Goal: Communication & Community: Connect with others

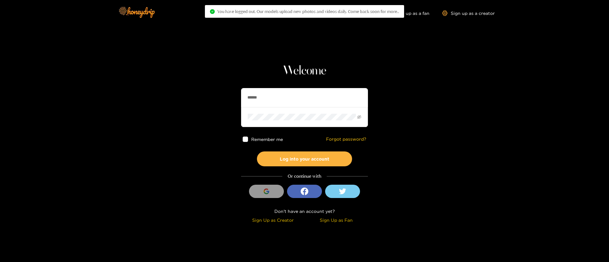
click at [287, 100] on input "******" at bounding box center [304, 97] width 127 height 19
drag, startPoint x: 0, startPoint y: 0, endPoint x: 287, endPoint y: 100, distance: 303.6
click at [287, 100] on input "******" at bounding box center [304, 97] width 127 height 19
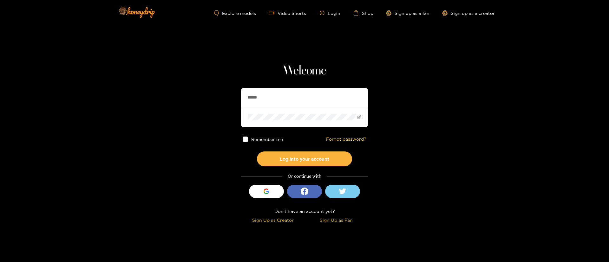
click at [287, 100] on input "******" at bounding box center [304, 97] width 127 height 19
type input "*******"
click at [307, 158] on button "Log into your account" at bounding box center [304, 159] width 95 height 15
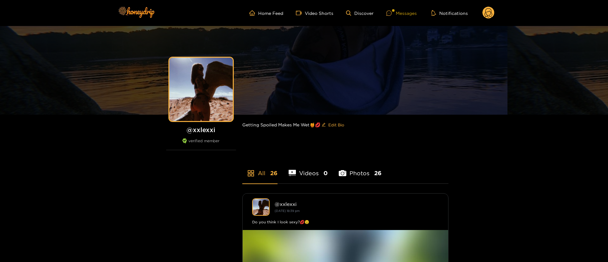
click at [404, 12] on div "Messages" at bounding box center [401, 13] width 30 height 7
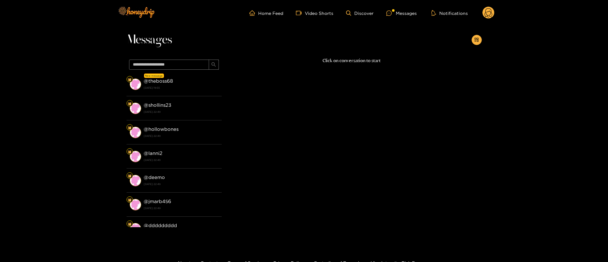
click at [209, 89] on strong "24 September 2025 19:55" at bounding box center [181, 88] width 75 height 6
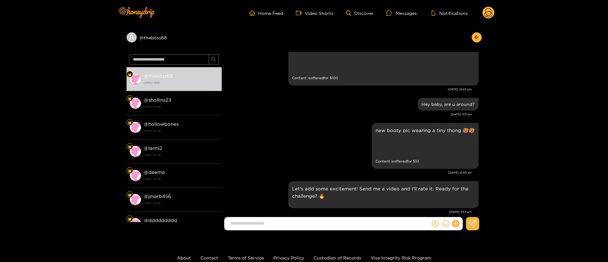
scroll to position [483, 0]
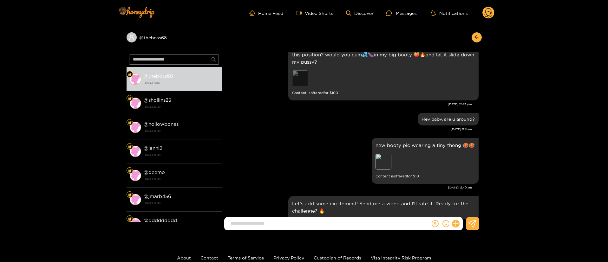
click at [303, 74] on div "Preview" at bounding box center [300, 78] width 16 height 16
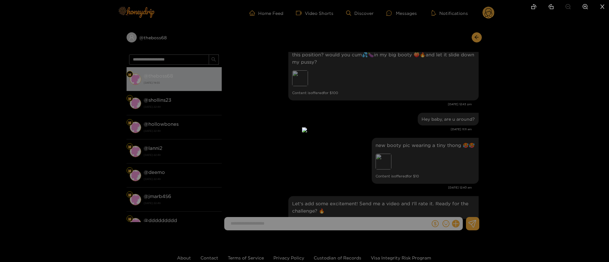
click at [520, 86] on div at bounding box center [304, 131] width 609 height 262
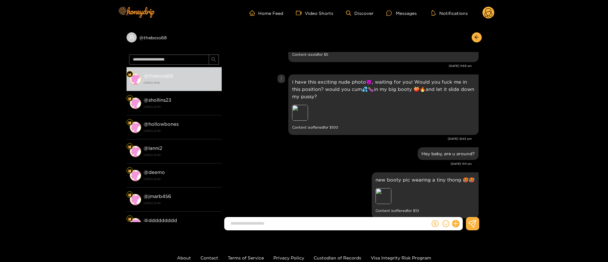
scroll to position [435, 0]
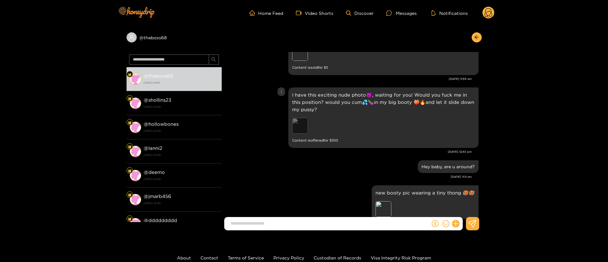
click at [301, 123] on div "Preview" at bounding box center [300, 126] width 16 height 16
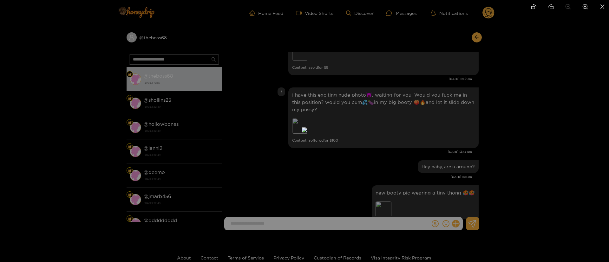
click at [553, 115] on div at bounding box center [304, 131] width 609 height 262
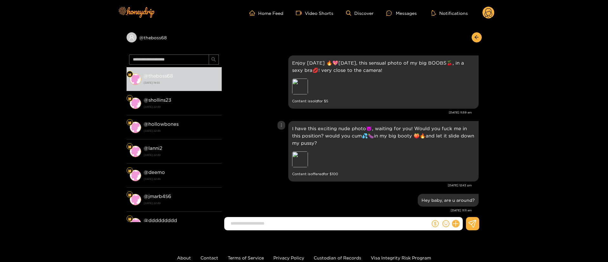
scroll to position [388, 0]
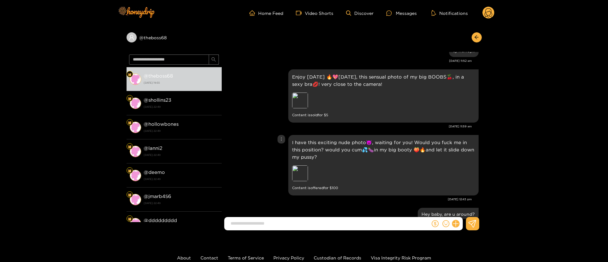
click at [303, 170] on div "Preview" at bounding box center [300, 174] width 16 height 16
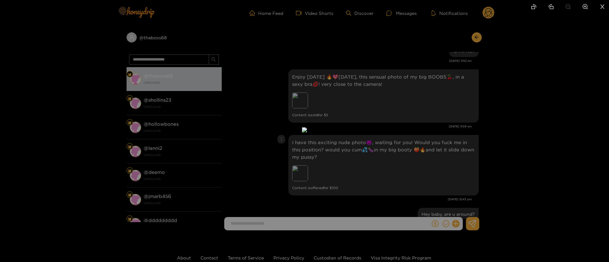
click at [508, 127] on div at bounding box center [304, 131] width 609 height 262
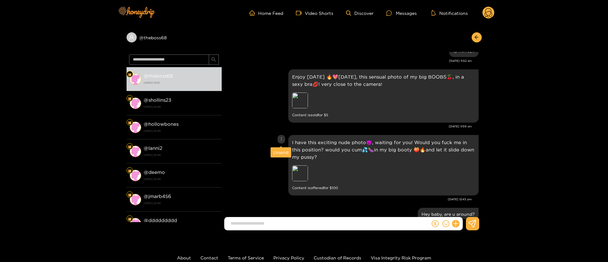
click at [281, 139] on icon "more" at bounding box center [281, 138] width 1 height 3
click at [284, 152] on div "Unsend" at bounding box center [281, 152] width 16 height 6
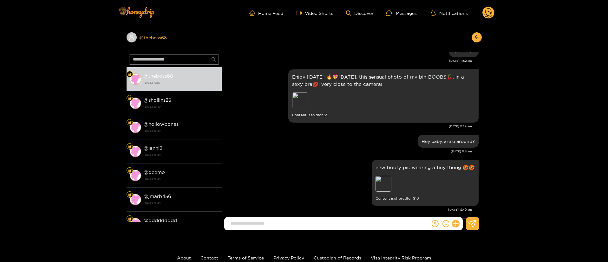
scroll to position [866, 0]
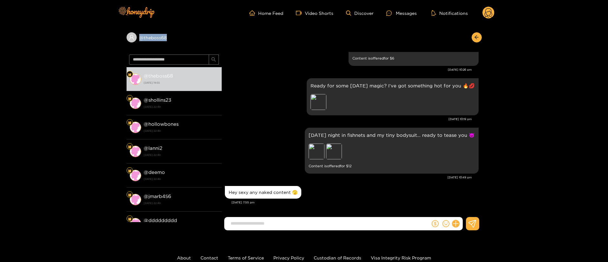
copy div "@ theboss68"
drag, startPoint x: 184, startPoint y: 42, endPoint x: 212, endPoint y: 32, distance: 30.3
click at [212, 32] on div "@ theboss68" at bounding box center [174, 37] width 95 height 10
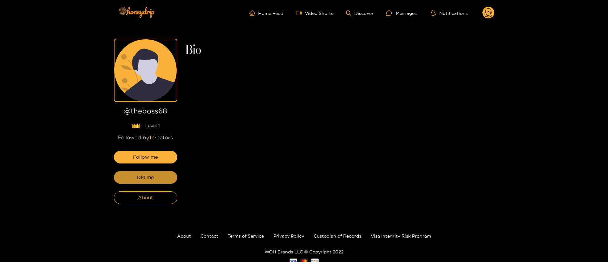
click at [154, 179] on button "DM me" at bounding box center [145, 177] width 63 height 13
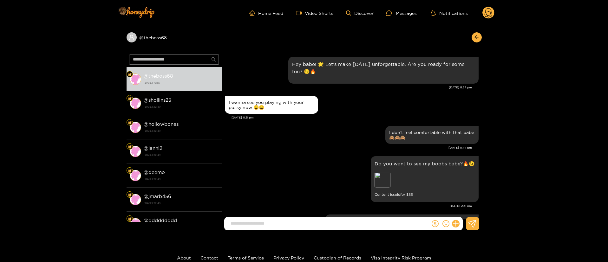
scroll to position [905, 0]
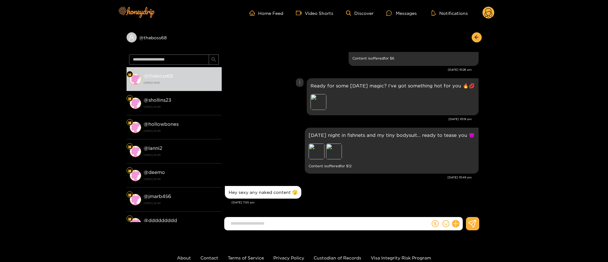
drag, startPoint x: 273, startPoint y: 96, endPoint x: 278, endPoint y: 91, distance: 7.0
click at [273, 96] on div "Ready for some Monday magic? I’ve got something hot for you 🔥💋 Preview" at bounding box center [352, 97] width 254 height 40
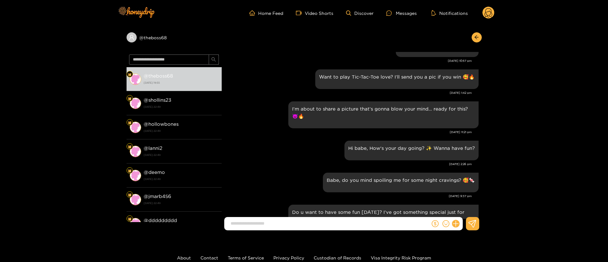
scroll to position [0, 0]
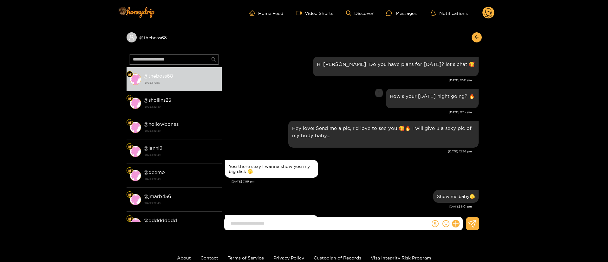
click at [250, 104] on div "How's your Monday night going? 🔥" at bounding box center [352, 98] width 254 height 23
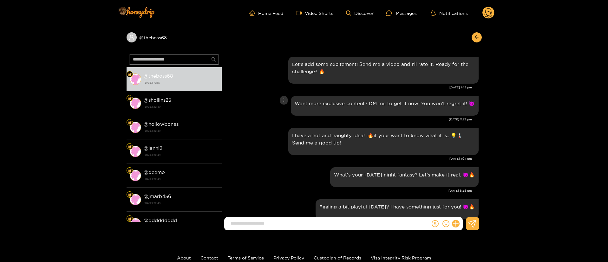
click at [244, 104] on div "Want more exclusive content? DM me to get it now! You won’t regret it! 😈" at bounding box center [352, 106] width 254 height 23
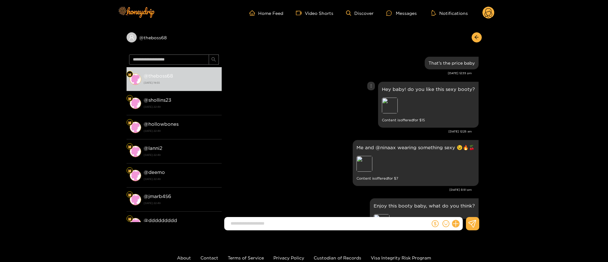
click at [277, 104] on div "Hey baby! do you like this sexy booty? Preview Content is offered for $ 15" at bounding box center [352, 104] width 254 height 49
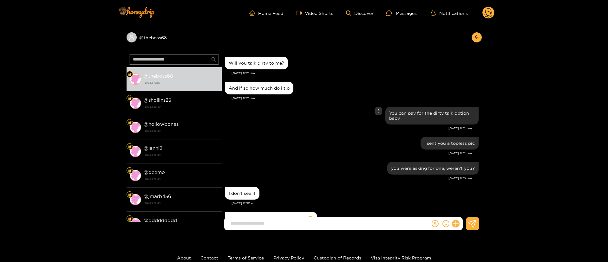
click at [255, 113] on div "You can pay for the dirty talk option baby" at bounding box center [352, 115] width 254 height 21
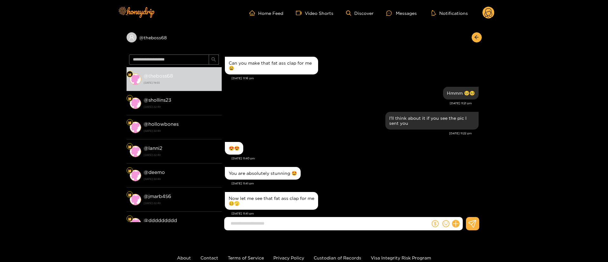
click at [314, 101] on div "Hmmm 🥺🥺" at bounding box center [352, 93] width 254 height 16
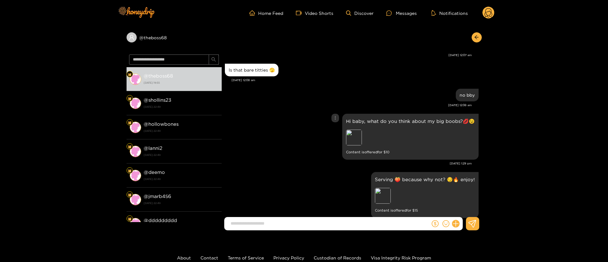
scroll to position [381, 0]
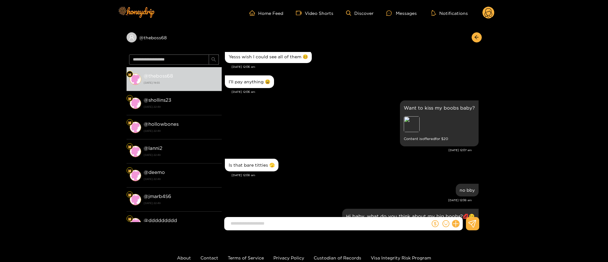
drag, startPoint x: 287, startPoint y: 160, endPoint x: 311, endPoint y: 160, distance: 23.8
click at [288, 160] on div "Is that bare titties 🫣" at bounding box center [352, 165] width 254 height 16
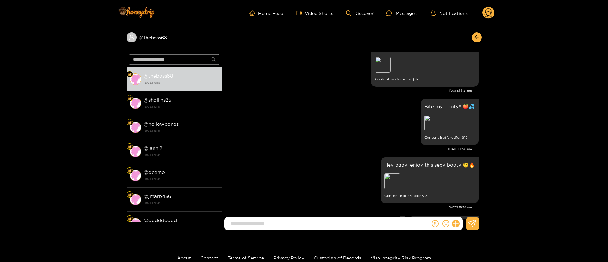
scroll to position [0, 0]
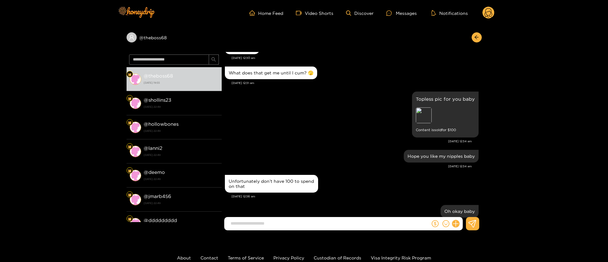
click at [363, 116] on div "Topless pic for you baby Preview Content is sold for $ 100" at bounding box center [352, 114] width 254 height 49
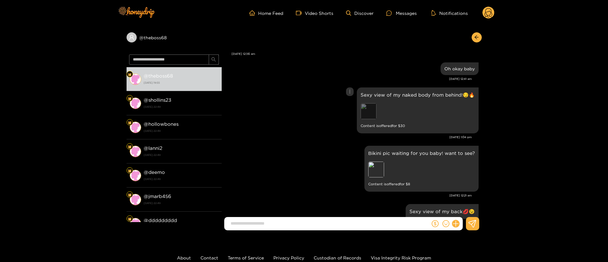
click at [368, 109] on div "Preview" at bounding box center [369, 111] width 16 height 16
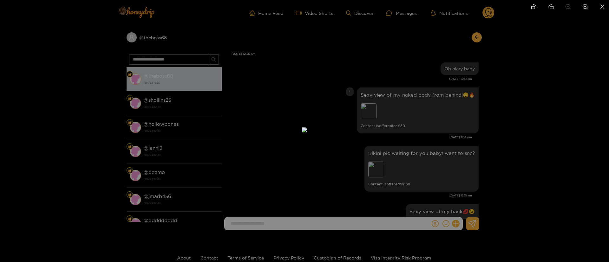
click at [500, 77] on div at bounding box center [304, 131] width 609 height 262
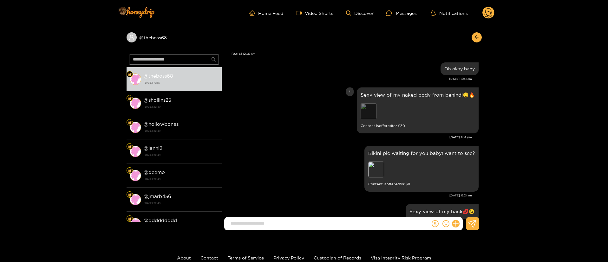
click at [373, 112] on div "Preview" at bounding box center [369, 111] width 16 height 16
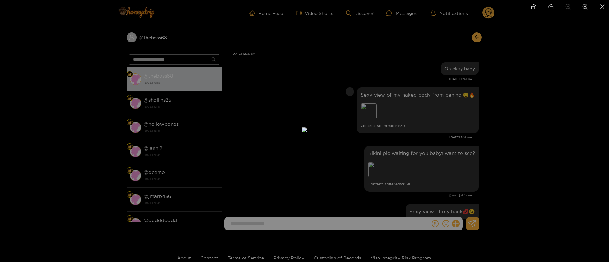
click at [485, 78] on div at bounding box center [304, 131] width 609 height 262
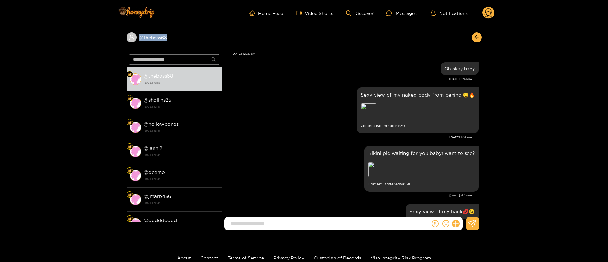
copy div "@ theboss68"
drag, startPoint x: 142, startPoint y: 46, endPoint x: 117, endPoint y: 49, distance: 25.2
click at [117, 49] on div "@ theboss68 @ theboss68 24 September 2025 19:55 @ shollins23 21 September 2025 …" at bounding box center [304, 131] width 608 height 210
drag, startPoint x: 452, startPoint y: 220, endPoint x: 456, endPoint y: 219, distance: 3.9
click at [453, 220] on div at bounding box center [446, 223] width 32 height 13
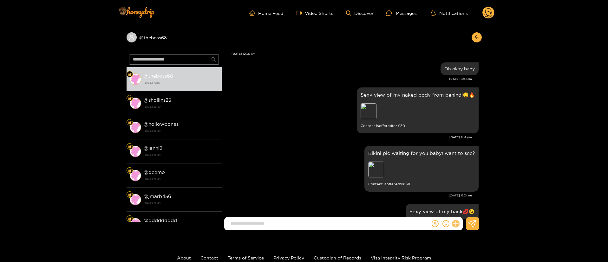
click at [456, 225] on icon at bounding box center [455, 223] width 7 height 7
click at [467, 208] on icon at bounding box center [467, 208] width 6 height 6
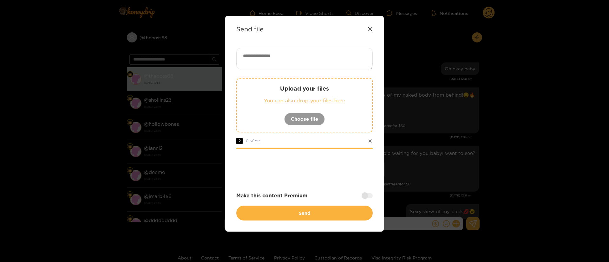
click at [364, 196] on div at bounding box center [367, 195] width 11 height 5
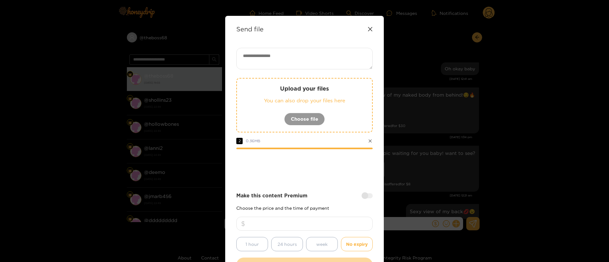
click at [303, 225] on input "number" at bounding box center [304, 224] width 136 height 14
type input "*"
type input "***"
click at [349, 67] on textarea at bounding box center [304, 59] width 136 height 22
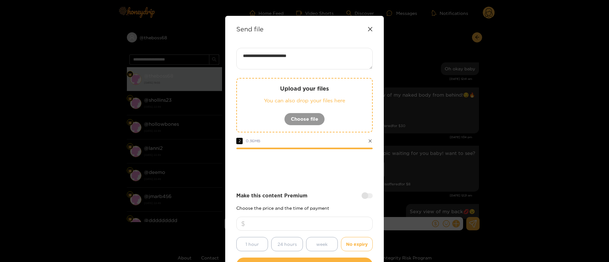
paste textarea "******"
click at [334, 181] on div "**********" at bounding box center [304, 160] width 136 height 225
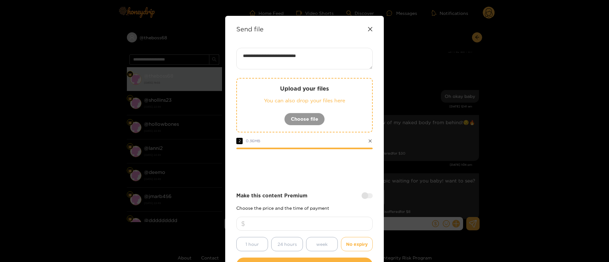
scroll to position [1264, 0]
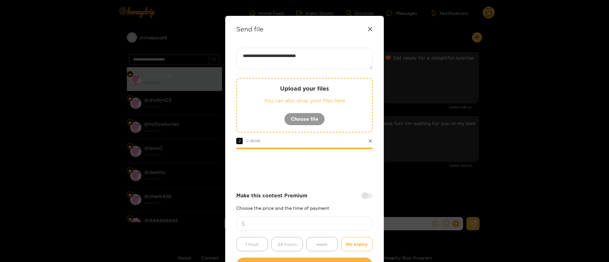
drag, startPoint x: 261, startPoint y: 56, endPoint x: 250, endPoint y: 55, distance: 10.9
click at [250, 55] on textarea "**********" at bounding box center [304, 59] width 136 height 22
click at [327, 192] on div "Make this content Premium" at bounding box center [304, 195] width 136 height 7
click at [323, 165] on div at bounding box center [304, 166] width 136 height 25
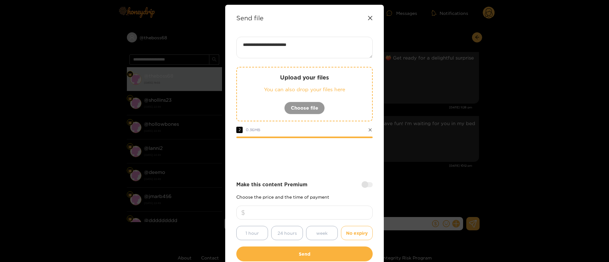
scroll to position [0, 0]
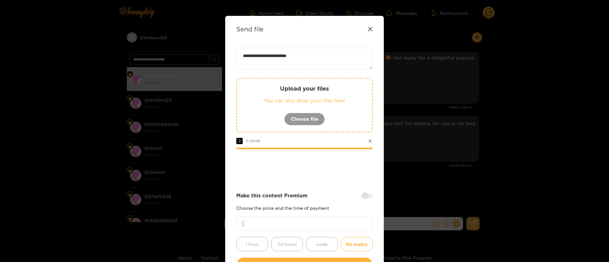
click at [302, 56] on textarea "**********" at bounding box center [304, 59] width 136 height 22
type textarea "**********"
click at [322, 186] on div "**********" at bounding box center [304, 160] width 136 height 225
click at [317, 179] on div at bounding box center [304, 166] width 136 height 25
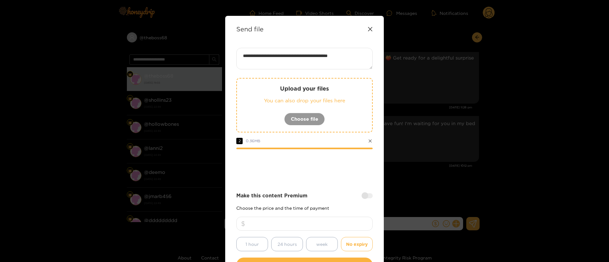
click at [317, 147] on div "Upload your files You can also drop your files here Choose file 2 0.36 MB" at bounding box center [304, 128] width 136 height 101
click at [330, 144] on div "2 0.36 MB" at bounding box center [304, 140] width 136 height 7
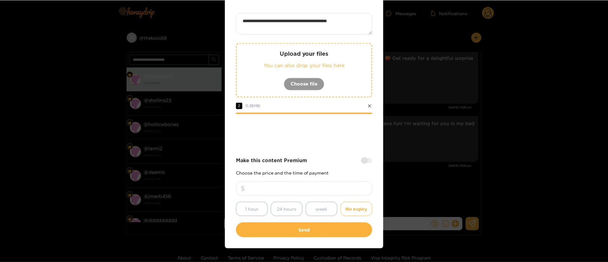
scroll to position [47, 0]
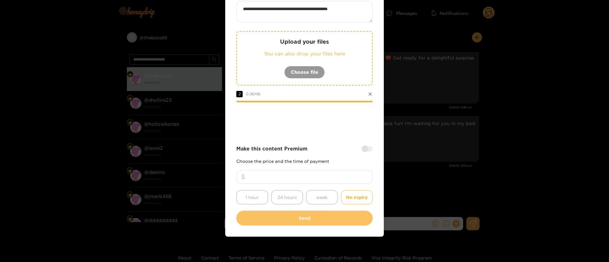
click at [322, 224] on button "Send" at bounding box center [304, 218] width 136 height 15
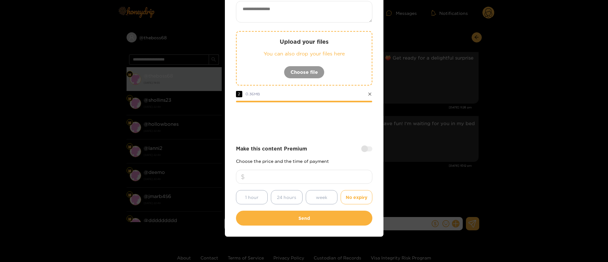
scroll to position [10, 0]
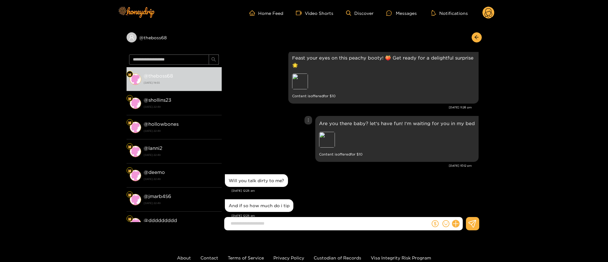
click at [363, 159] on div "Are you there baby? let's have fun! I'm waiting for you in my bed Preview Conte…" at bounding box center [396, 139] width 163 height 46
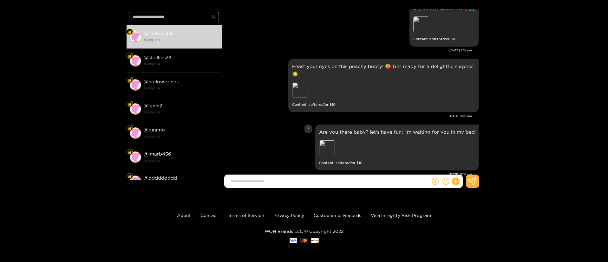
scroll to position [1217, 0]
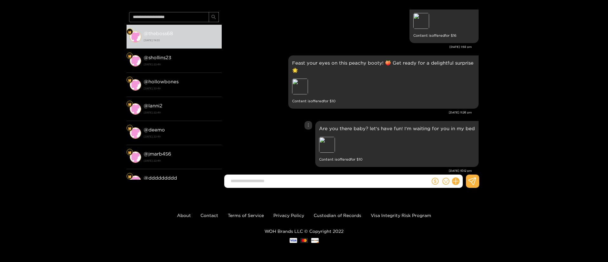
drag, startPoint x: 330, startPoint y: 167, endPoint x: 329, endPoint y: 156, distance: 11.2
click at [329, 162] on div "Are you there baby? let's have fun! I'm waiting for you in my bed Preview Conte…" at bounding box center [352, 144] width 254 height 49
click at [328, 147] on div "Preview" at bounding box center [327, 145] width 16 height 16
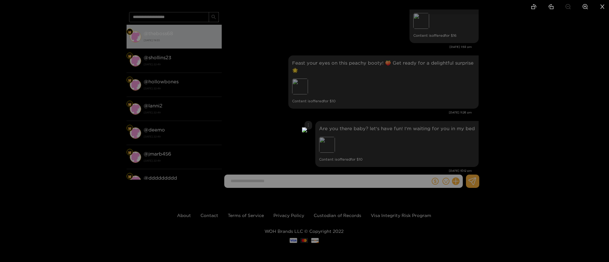
click at [439, 140] on div at bounding box center [304, 131] width 609 height 262
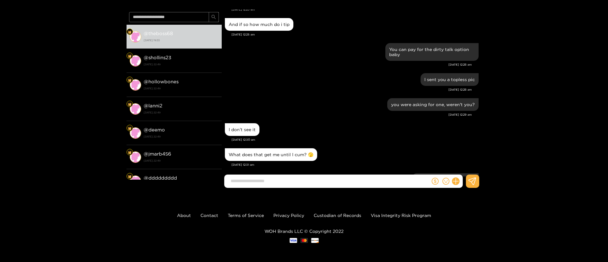
scroll to position [1455, 0]
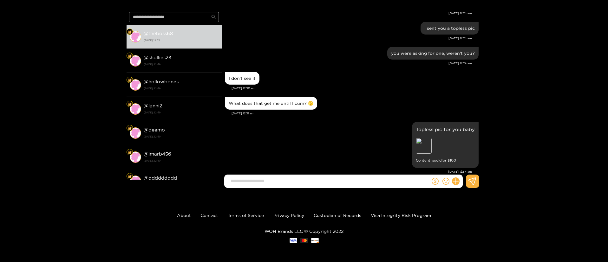
click at [425, 104] on div "What does that get me until I cum? 🫣" at bounding box center [352, 103] width 254 height 16
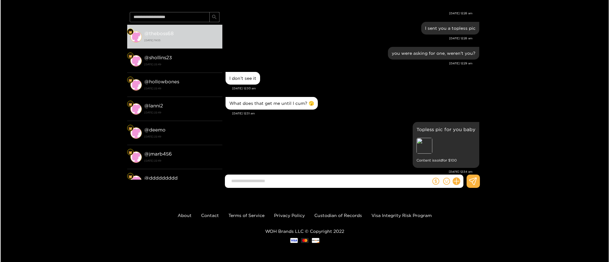
scroll to position [0, 0]
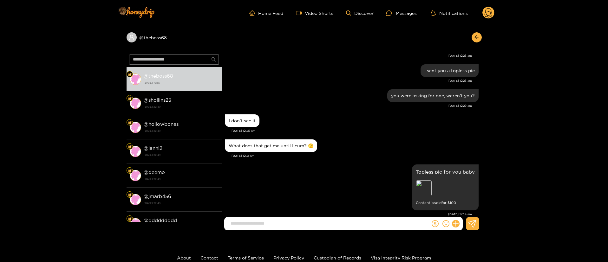
click at [491, 13] on icon at bounding box center [489, 13] width 8 height 11
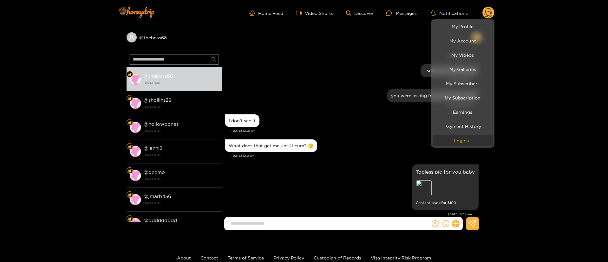
click at [472, 135] on button "Log out" at bounding box center [463, 140] width 60 height 11
